Goal: Find specific page/section

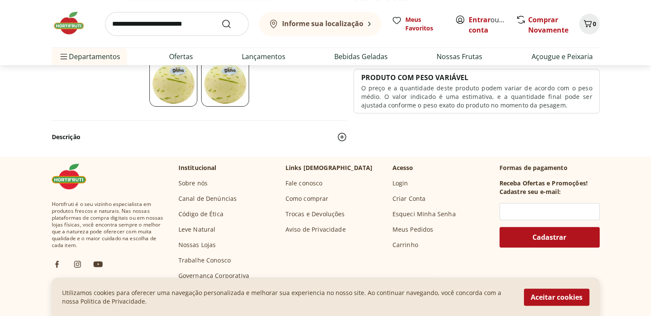
scroll to position [260, 0]
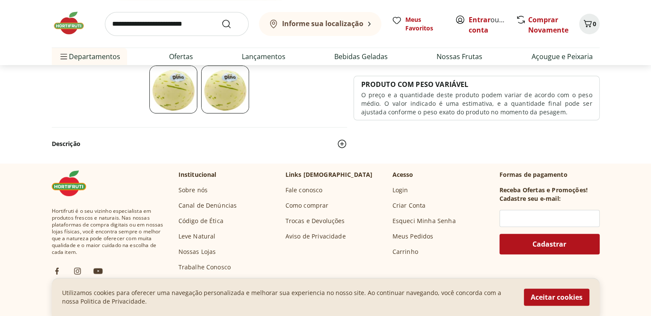
click at [202, 251] on link "Nossas Lojas" at bounding box center [197, 251] width 38 height 9
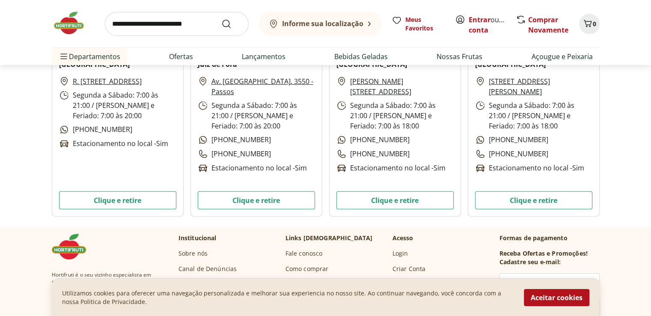
scroll to position [2652, 0]
